Goal: Task Accomplishment & Management: Manage account settings

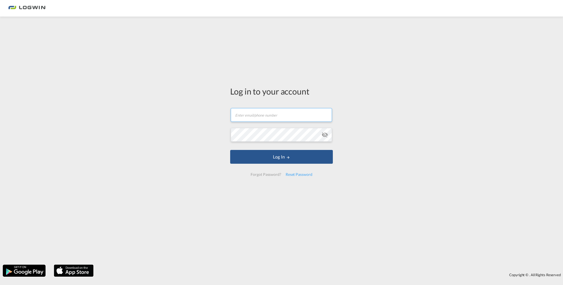
click at [282, 113] on input "text" at bounding box center [281, 115] width 101 height 14
type input "[EMAIL_ADDRESS][PERSON_NAME][DOMAIN_NAME]"
click at [298, 175] on div "Reset Password" at bounding box center [298, 175] width 31 height 10
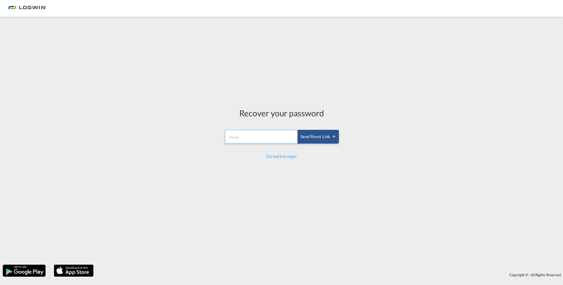
click at [267, 136] on input "email" at bounding box center [261, 137] width 73 height 14
type input "[EMAIL_ADDRESS][PERSON_NAME][DOMAIN_NAME]"
click at [313, 136] on div "Send reset link" at bounding box center [317, 137] width 35 height 6
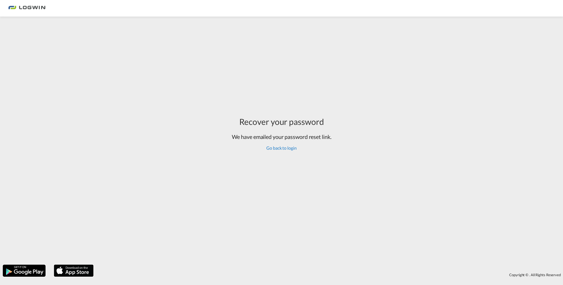
click at [293, 150] on link "Go back to login" at bounding box center [281, 147] width 30 height 5
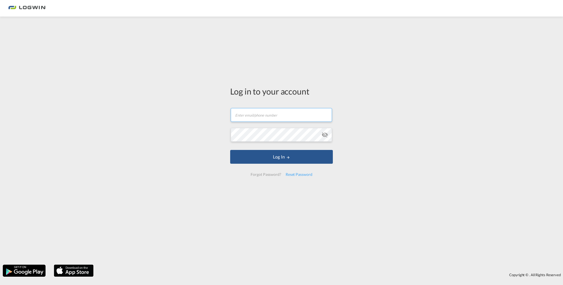
click at [284, 108] on input "text" at bounding box center [281, 115] width 101 height 14
type input "[EMAIL_ADDRESS][PERSON_NAME][DOMAIN_NAME]"
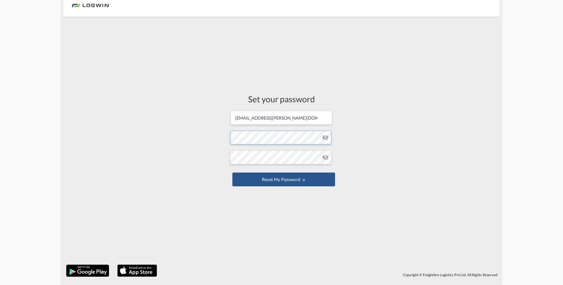
click at [251, 142] on form "[EMAIL_ADDRESS][PERSON_NAME][DOMAIN_NAME] Password must contain the following: …" at bounding box center [281, 149] width 103 height 78
click at [279, 187] on form "[EMAIL_ADDRESS][PERSON_NAME][DOMAIN_NAME] Password must contain the following: …" at bounding box center [281, 149] width 103 height 78
click at [280, 186] on button "Reset my password" at bounding box center [283, 180] width 103 height 14
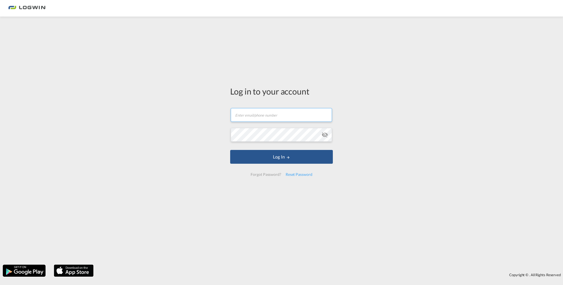
type input "[EMAIL_ADDRESS][PERSON_NAME][DOMAIN_NAME]"
click at [258, 156] on button "Log In" at bounding box center [281, 157] width 103 height 14
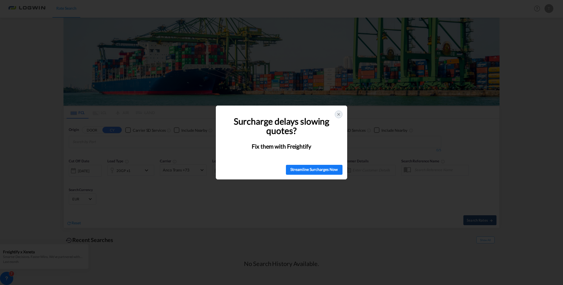
click at [337, 118] on div at bounding box center [339, 115] width 8 height 8
